Goal: Task Accomplishment & Management: Manage account settings

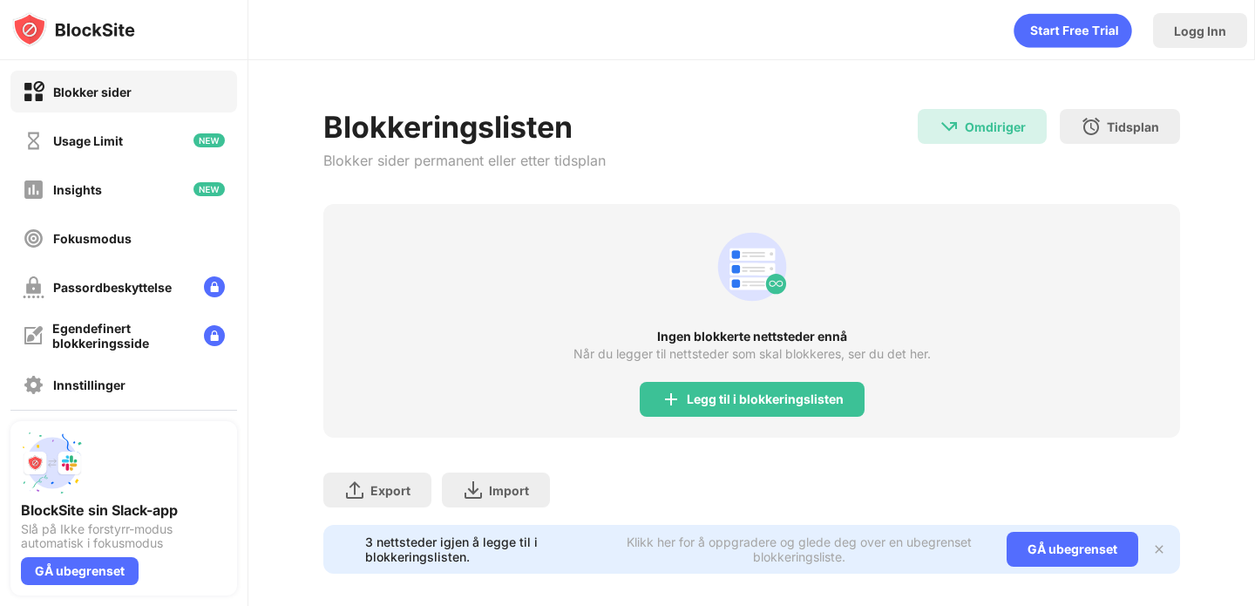
scroll to position [17, 0]
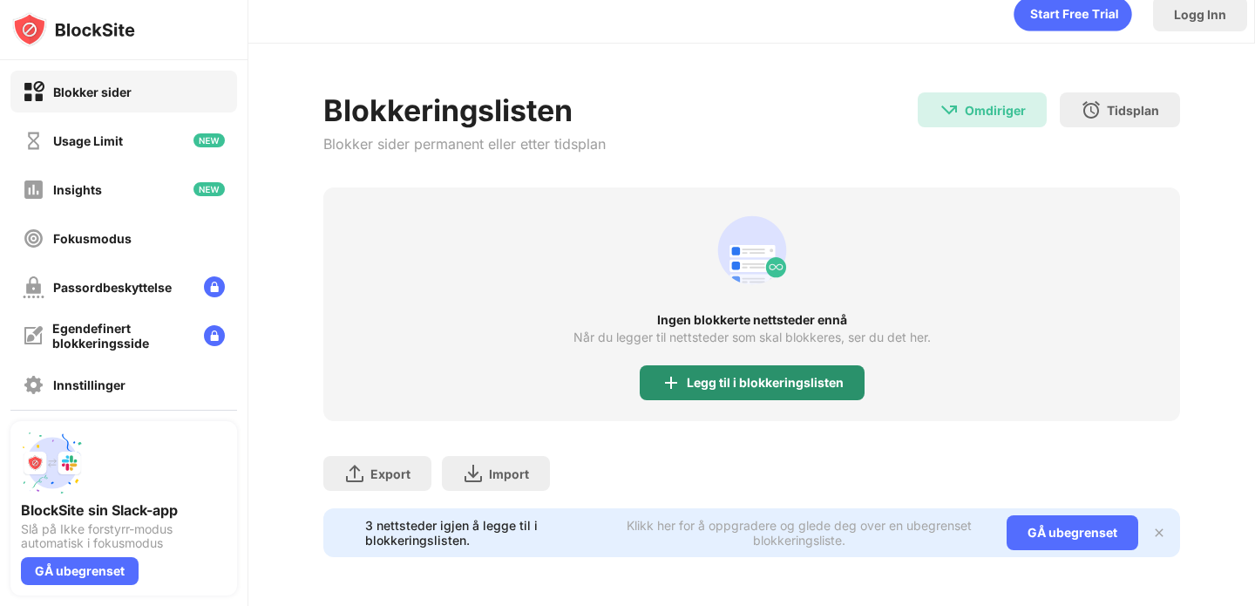
click at [705, 382] on div "Legg til i blokkeringslisten" at bounding box center [765, 383] width 157 height 14
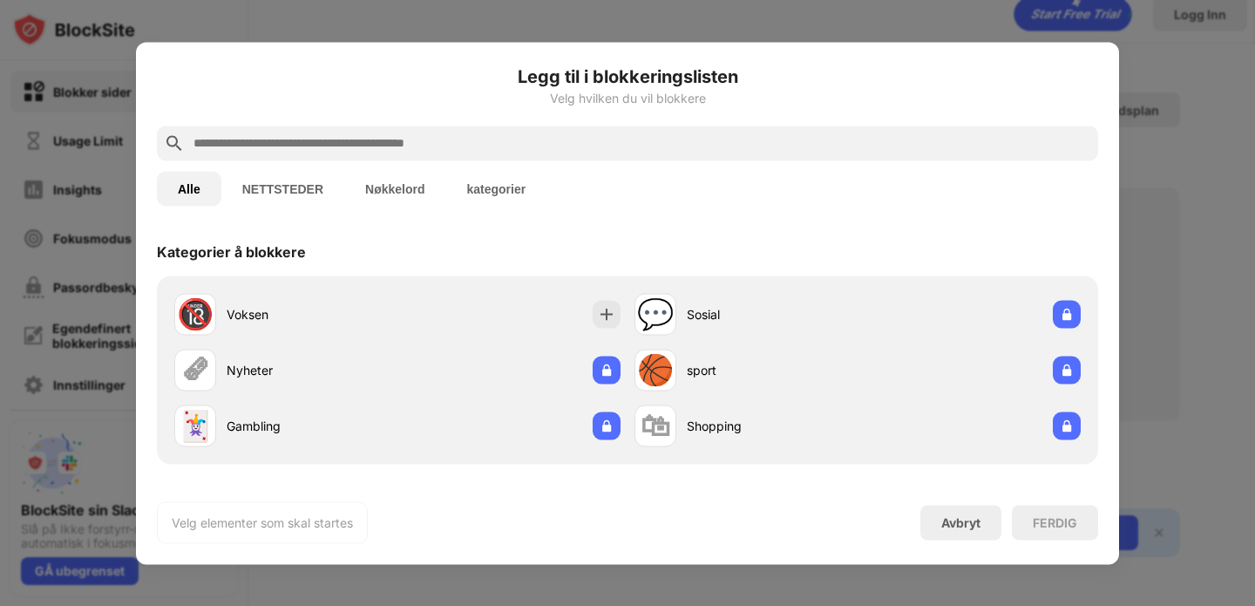
click at [325, 142] on input "text" at bounding box center [641, 142] width 899 height 21
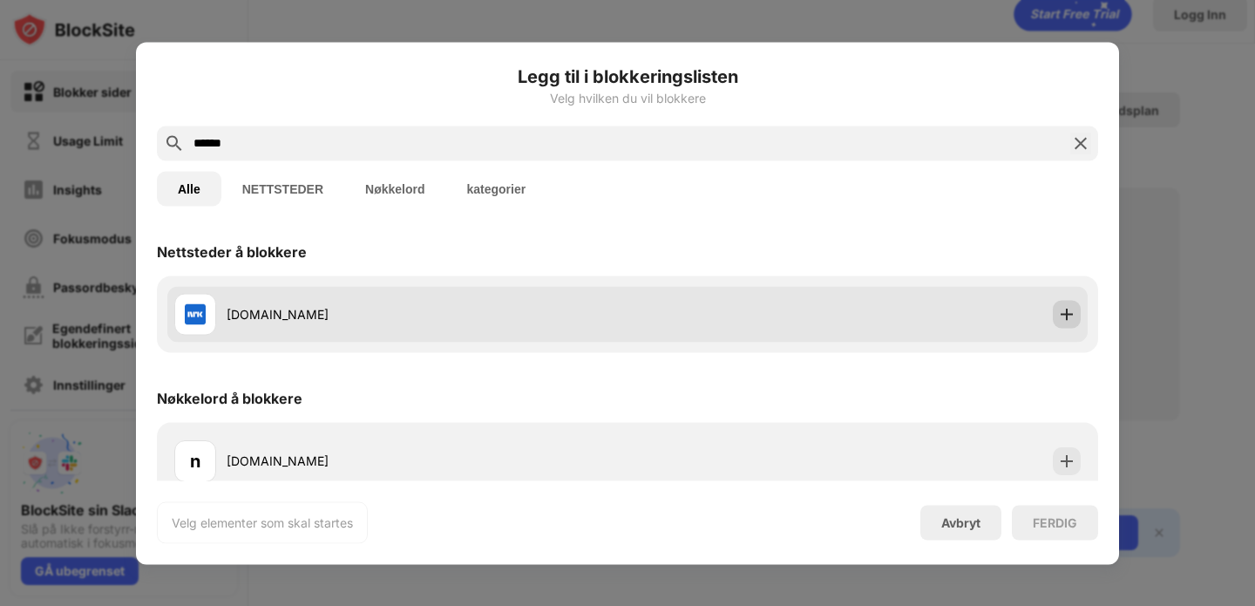
type input "******"
click at [1065, 309] on img at bounding box center [1066, 313] width 17 height 17
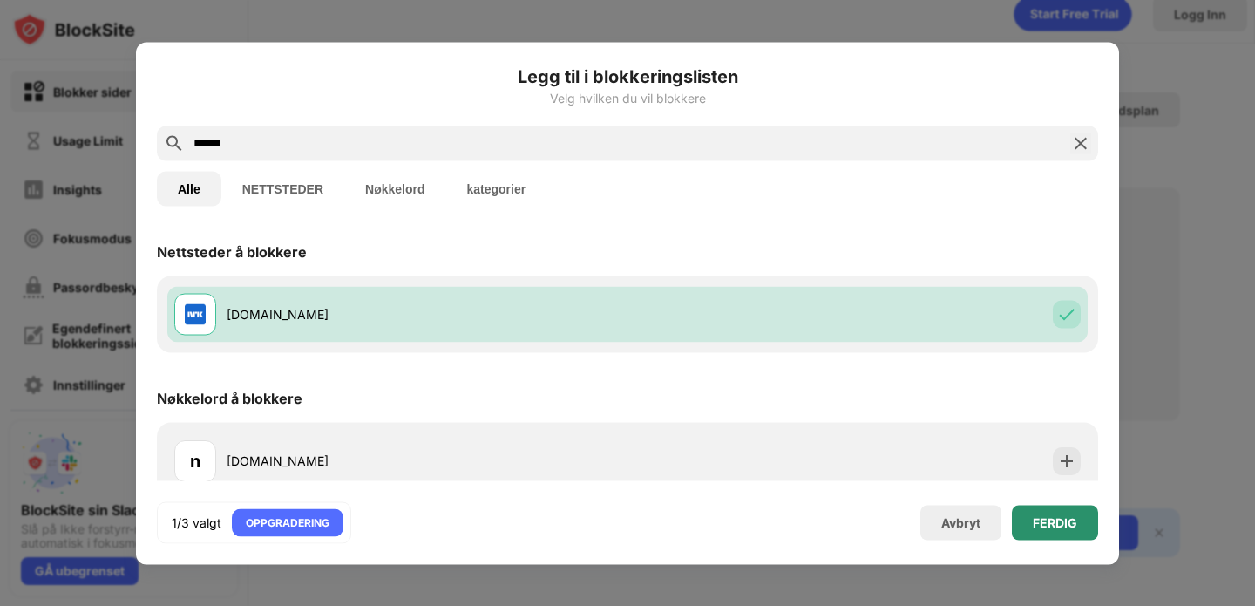
click at [1039, 533] on div "FERDIG" at bounding box center [1055, 522] width 86 height 35
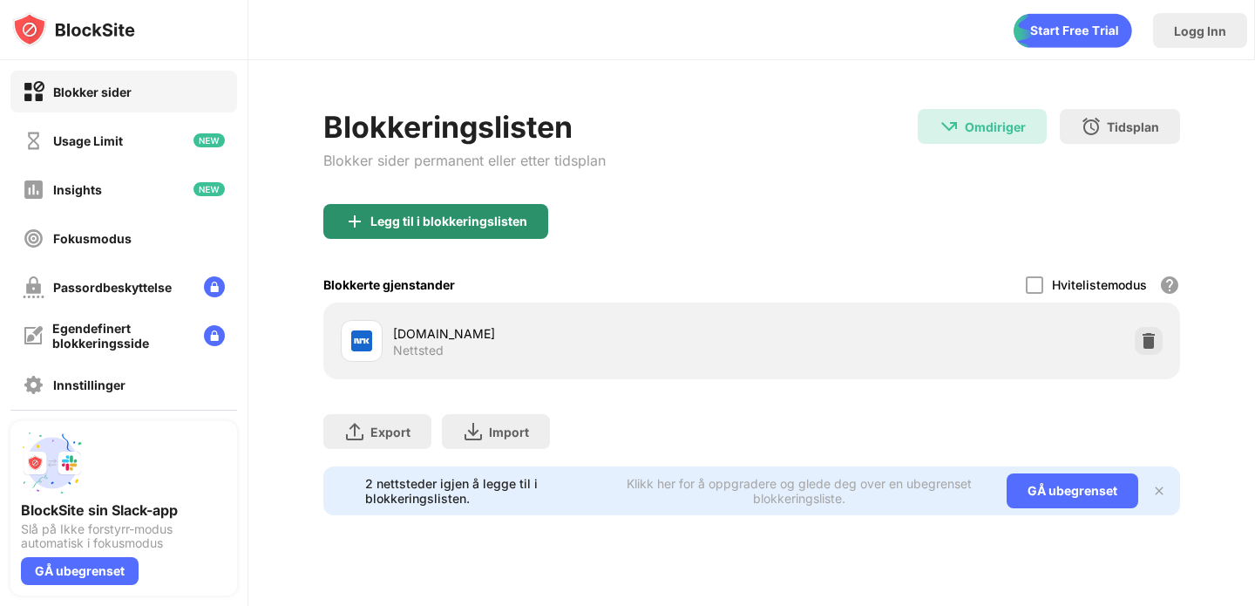
click at [497, 237] on div "Legg til i blokkeringslisten" at bounding box center [435, 221] width 225 height 35
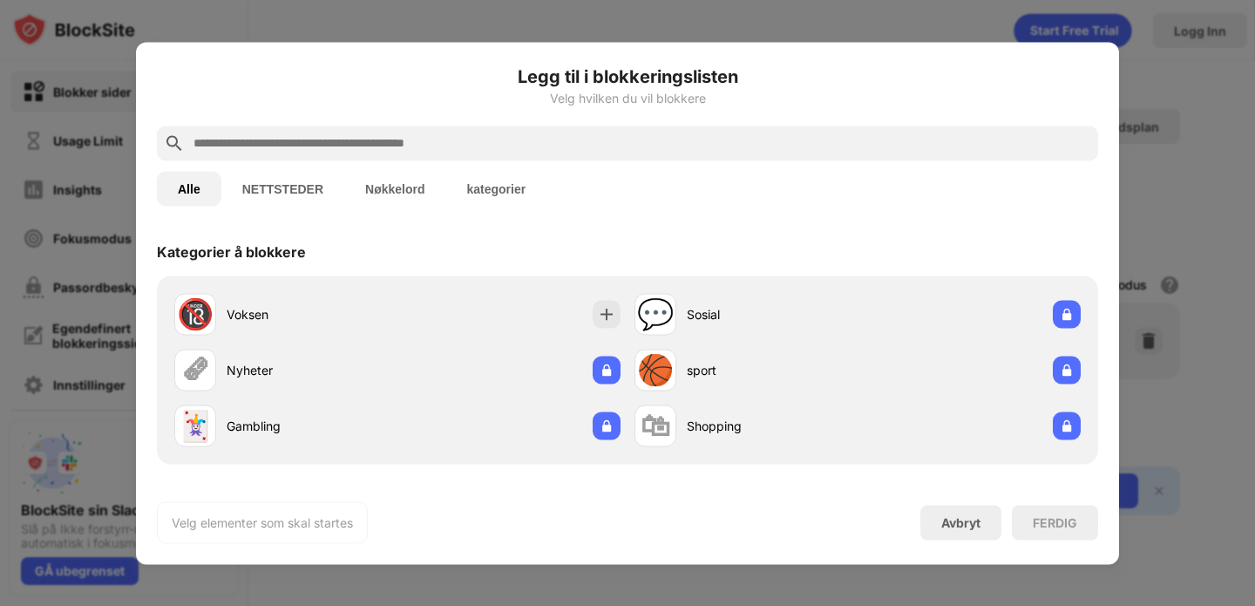
click at [435, 148] on input "text" at bounding box center [641, 142] width 899 height 21
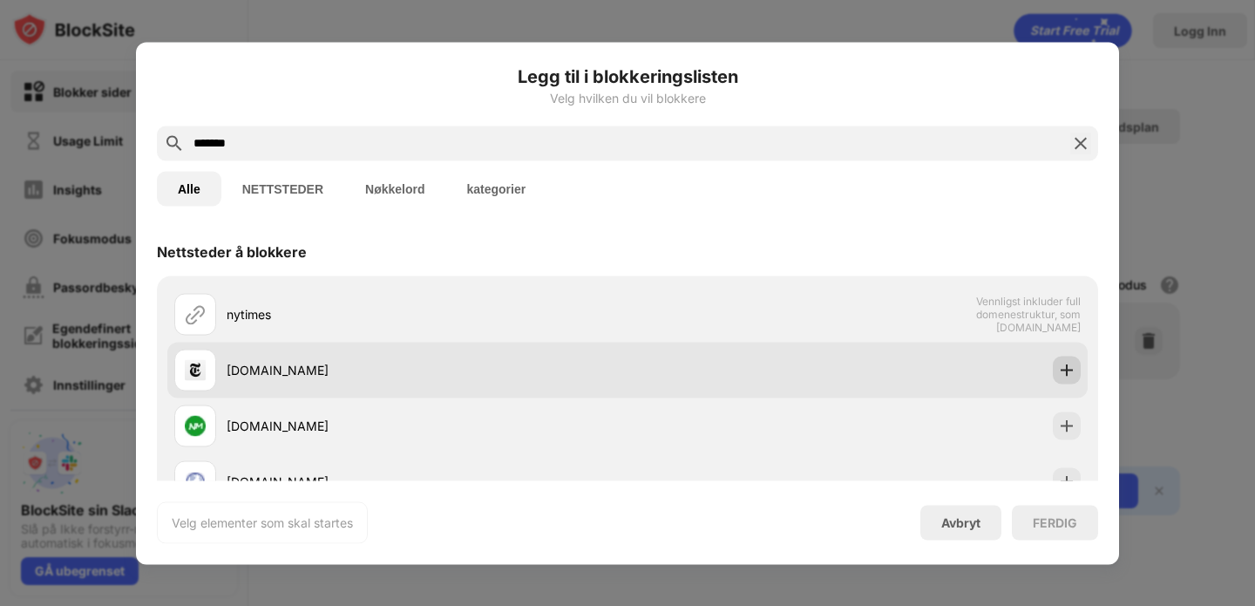
type input "*******"
click at [1071, 365] on img at bounding box center [1066, 369] width 17 height 17
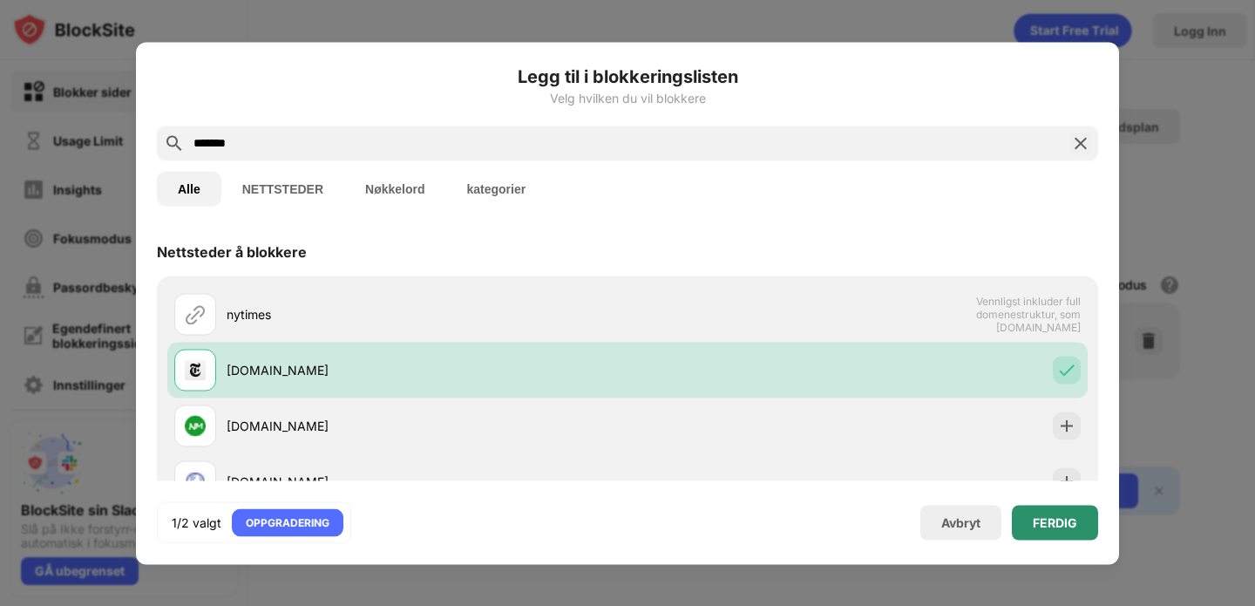
click at [1049, 528] on div "FERDIG" at bounding box center [1055, 522] width 44 height 14
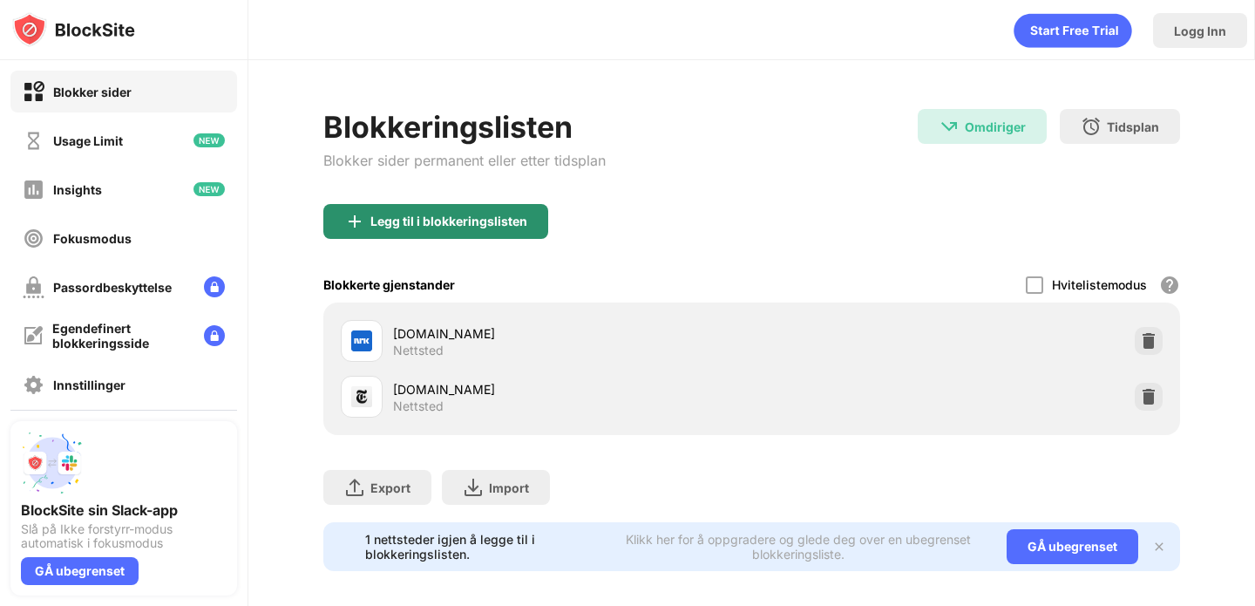
click at [478, 234] on div "Legg til i blokkeringslisten" at bounding box center [435, 221] width 225 height 35
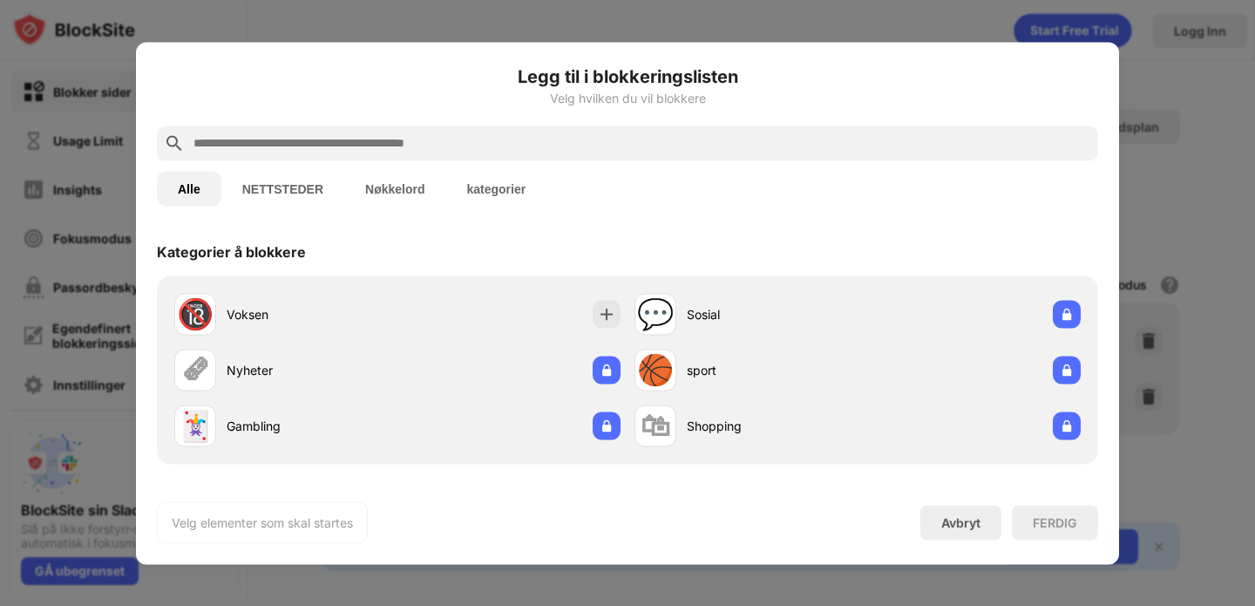
click at [349, 126] on div at bounding box center [627, 142] width 941 height 35
click at [353, 142] on input "text" at bounding box center [641, 142] width 899 height 21
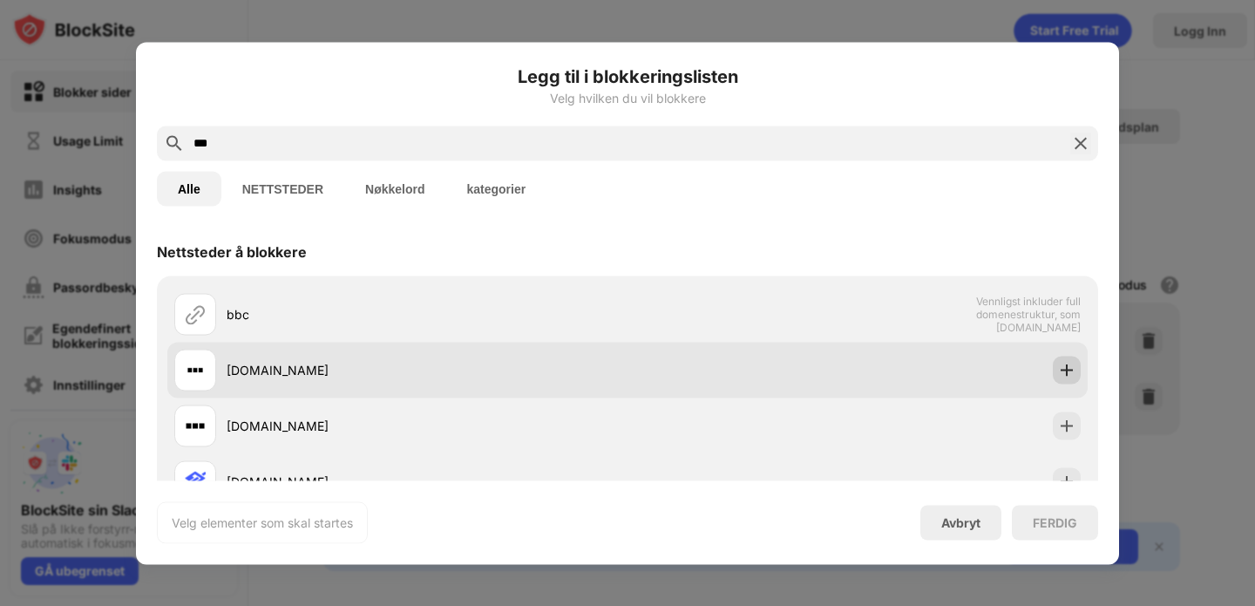
type input "***"
click at [1063, 366] on img at bounding box center [1066, 369] width 17 height 17
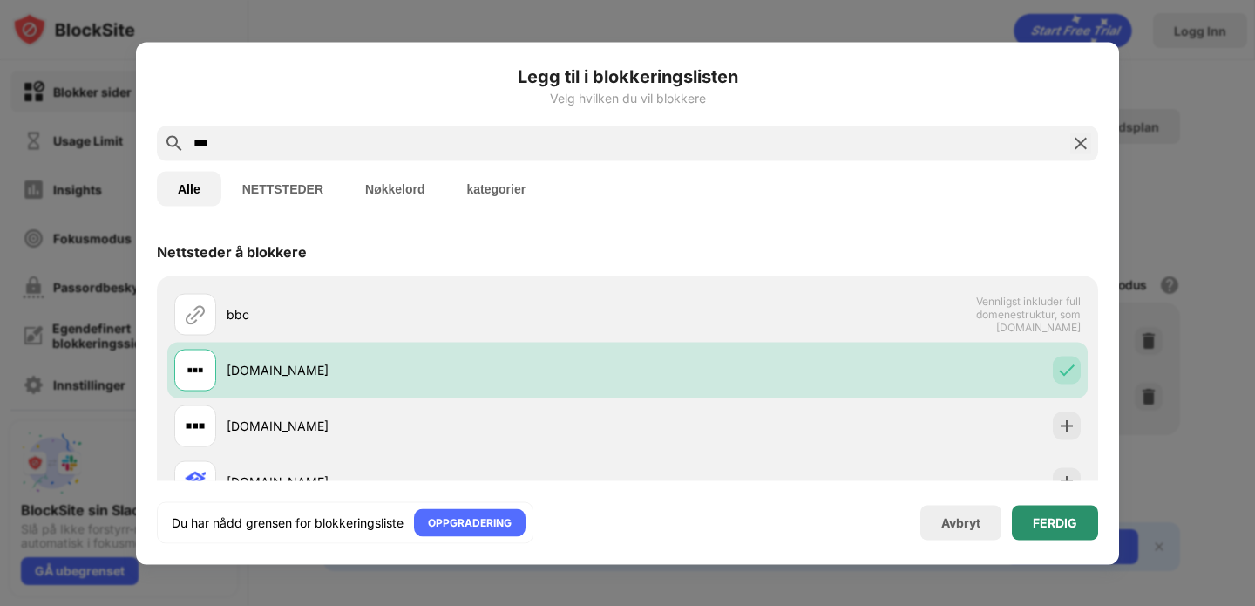
click at [1058, 515] on div "FERDIG" at bounding box center [1055, 522] width 44 height 14
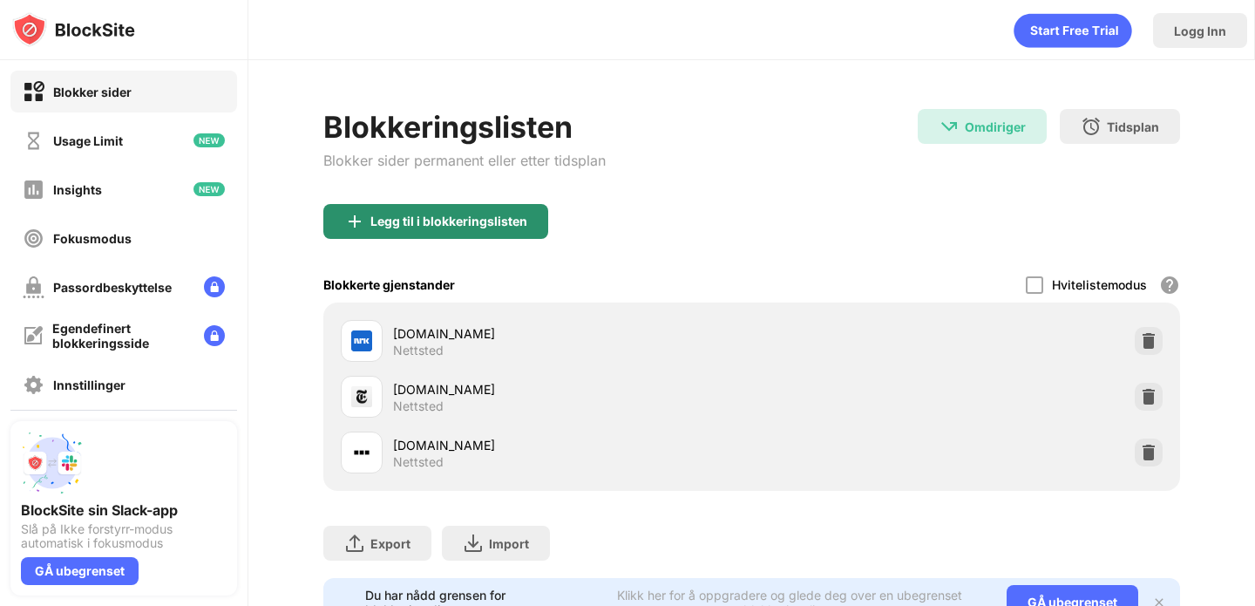
click at [416, 212] on div "Legg til i blokkeringslisten" at bounding box center [435, 221] width 225 height 35
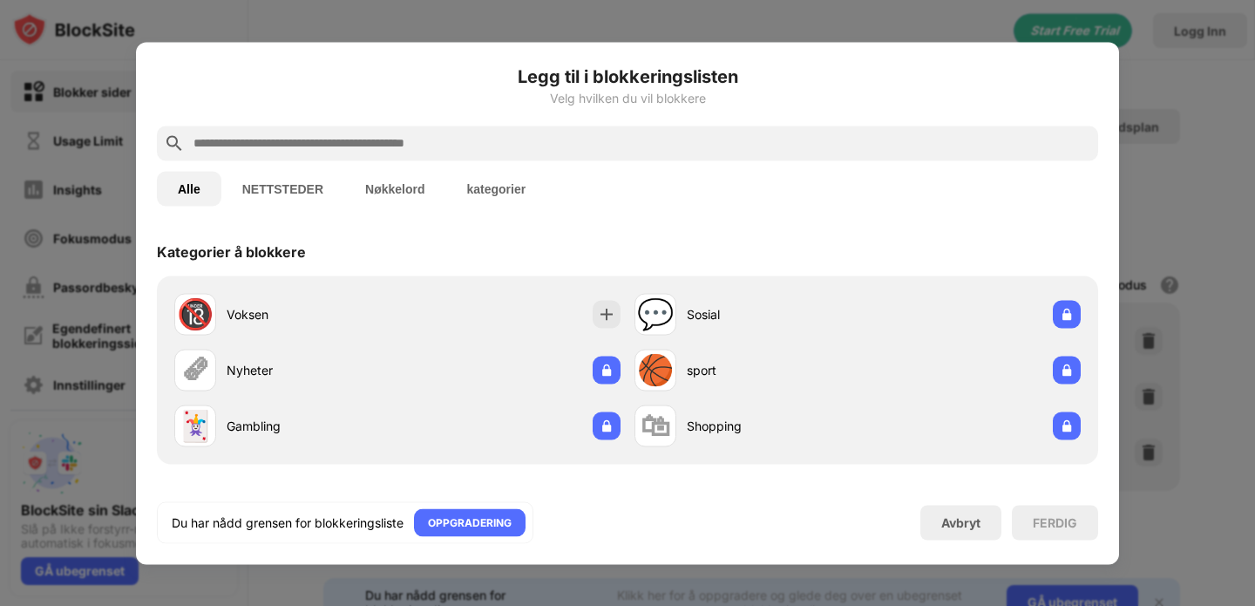
click at [415, 134] on input "text" at bounding box center [641, 142] width 899 height 21
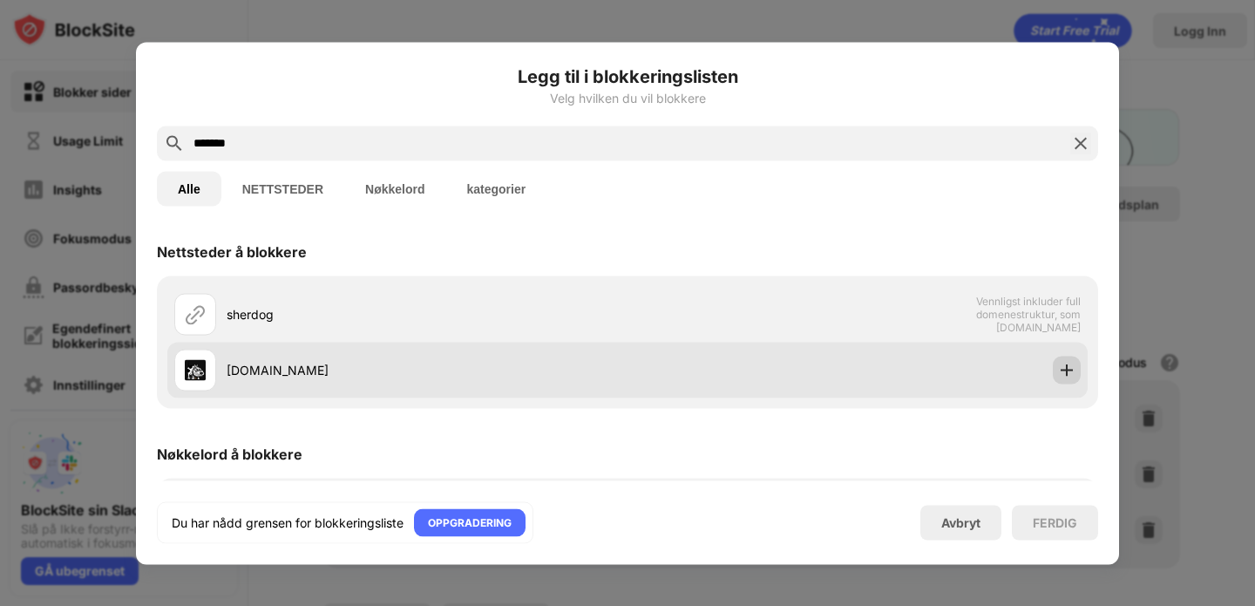
type input "*******"
click at [1070, 370] on img at bounding box center [1066, 369] width 17 height 17
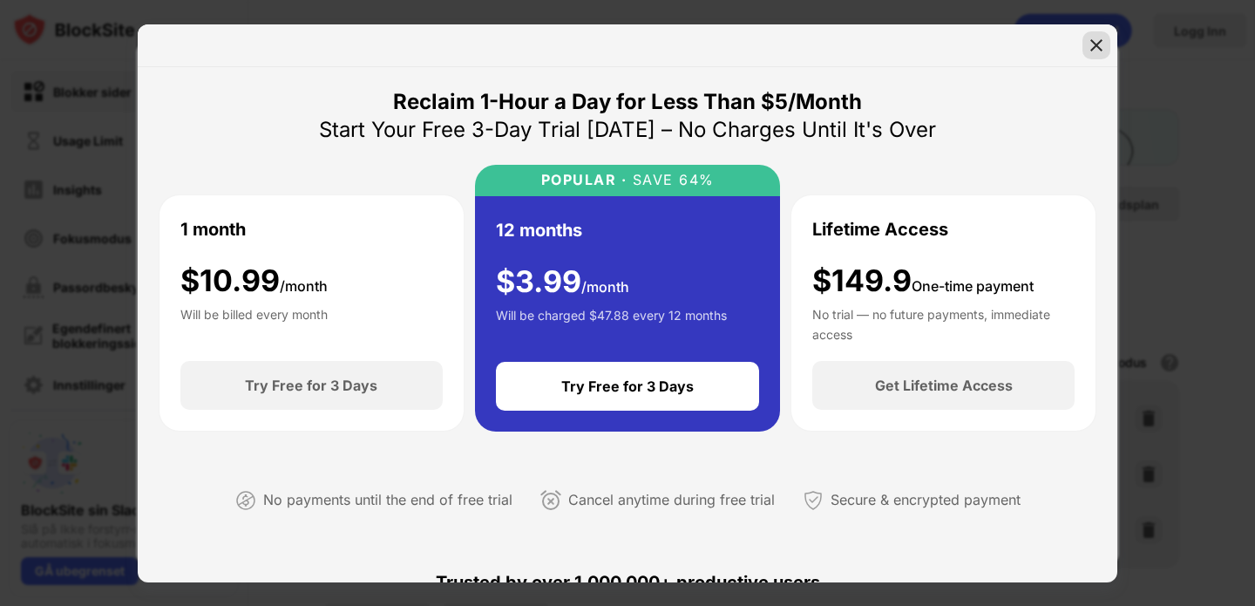
click at [1094, 43] on img at bounding box center [1095, 45] width 17 height 17
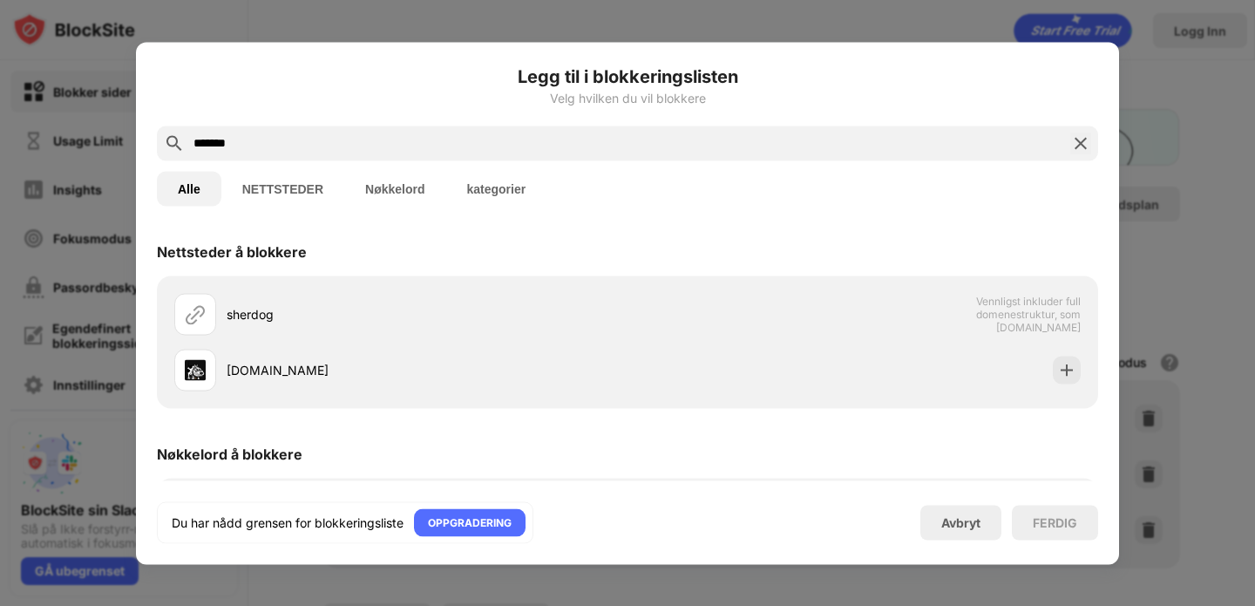
click at [1080, 146] on img at bounding box center [1080, 142] width 21 height 21
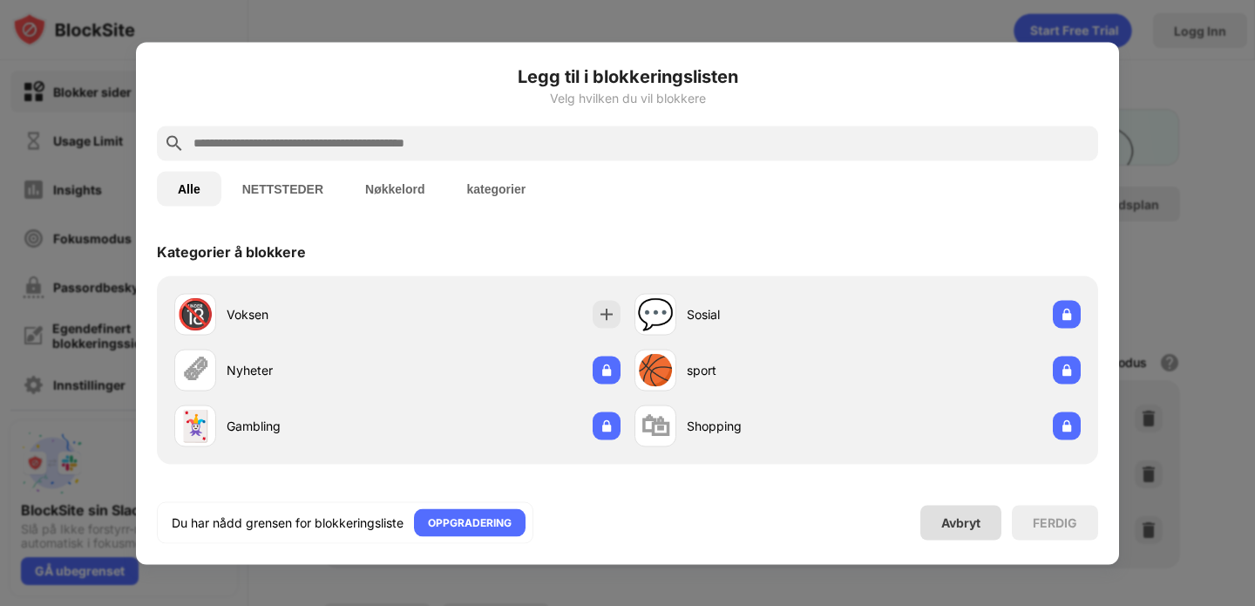
click at [978, 523] on div "Avbryt" at bounding box center [960, 522] width 39 height 15
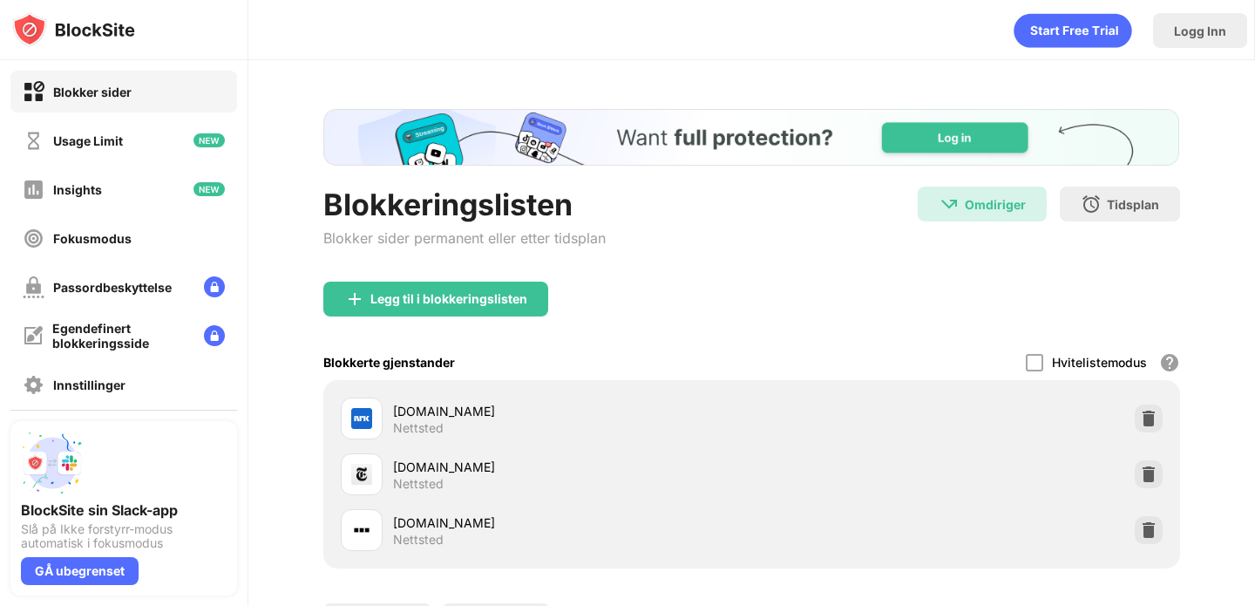
scroll to position [44, 0]
